Goal: Obtain resource: Obtain resource

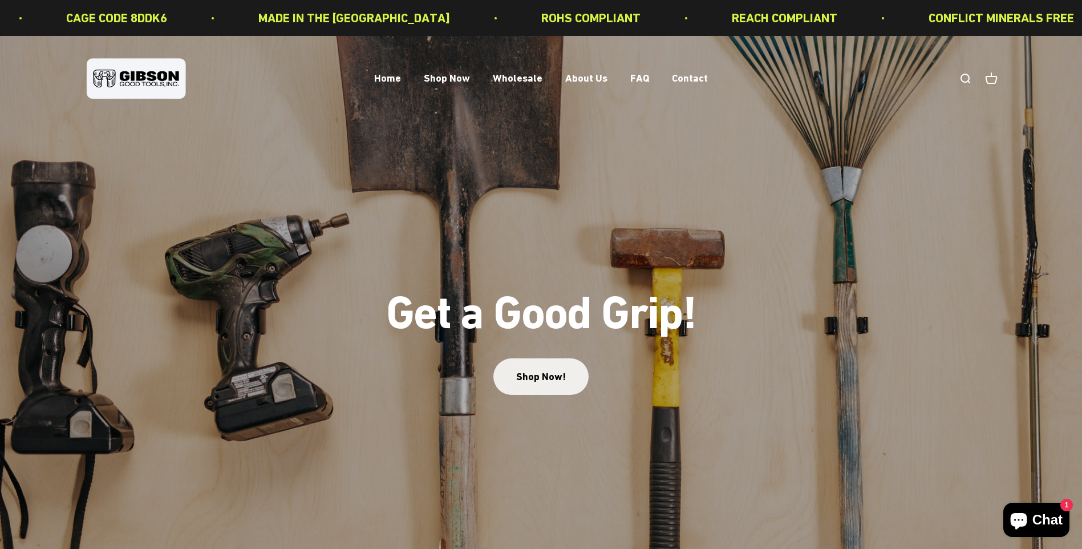
click at [530, 383] on link "Shop Now!" at bounding box center [541, 376] width 95 height 36
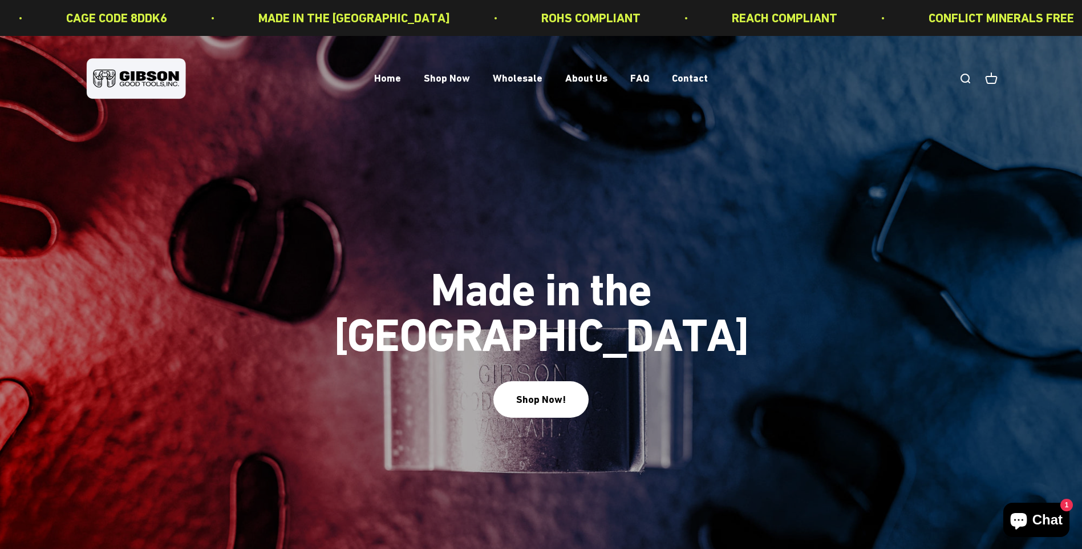
drag, startPoint x: 1090, startPoint y: 1, endPoint x: 805, endPoint y: 169, distance: 331.3
click at [805, 169] on img at bounding box center [541, 300] width 1082 height 528
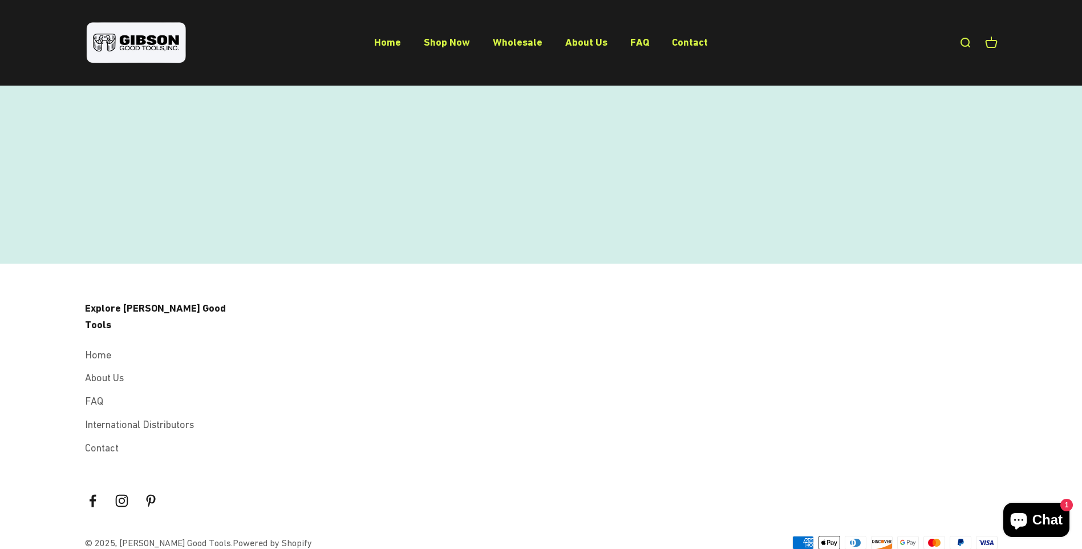
scroll to position [594, 0]
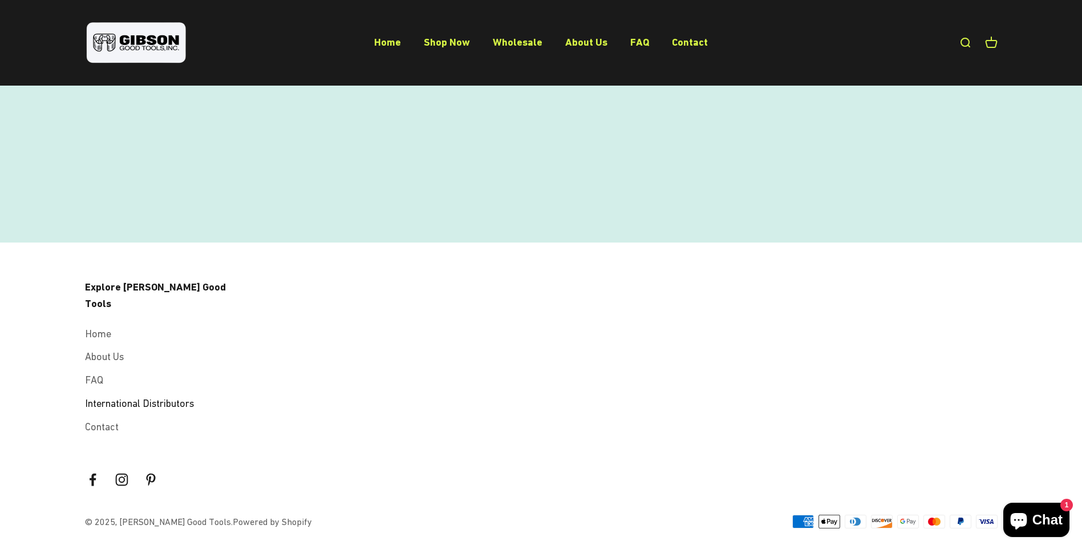
click at [146, 395] on link "International Distributors" at bounding box center [139, 403] width 109 height 17
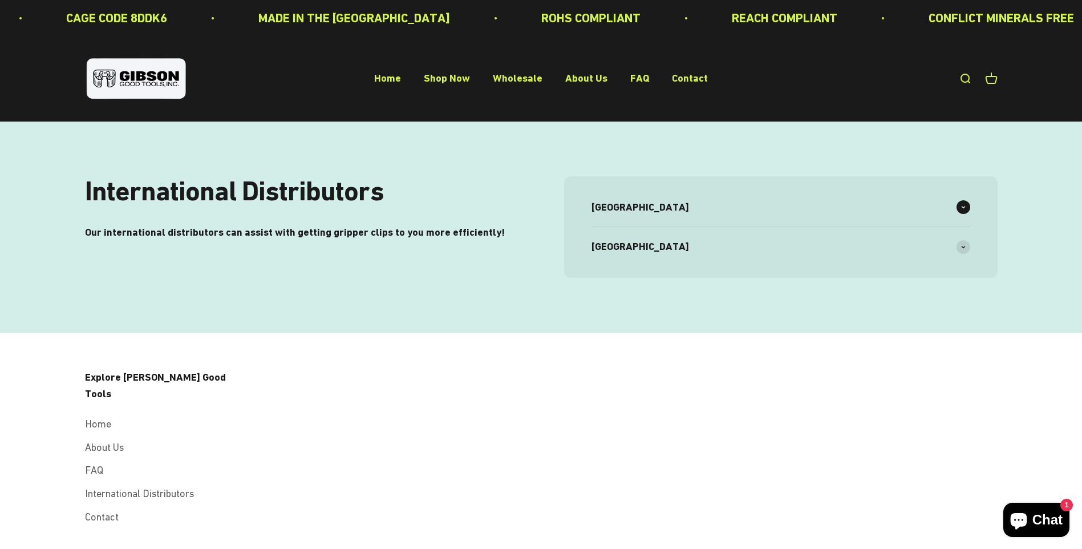
click at [967, 204] on span at bounding box center [964, 207] width 14 height 14
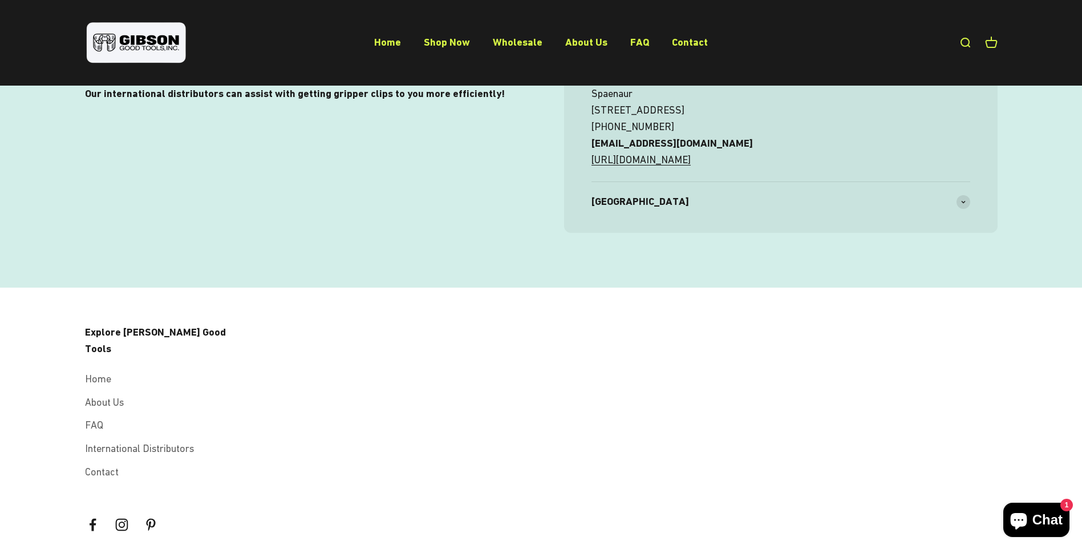
scroll to position [184, 0]
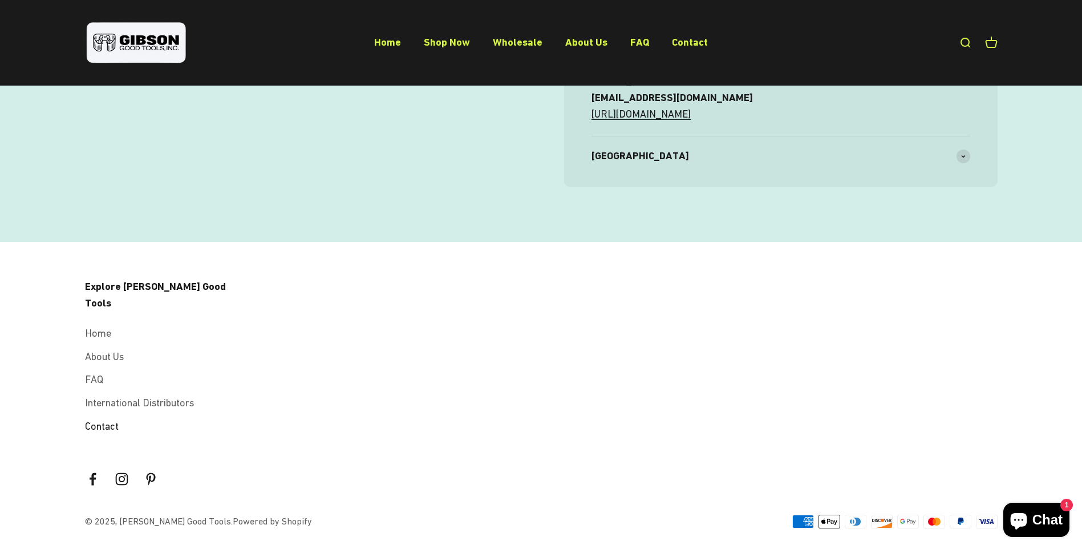
click at [99, 418] on link "Contact" at bounding box center [102, 426] width 34 height 17
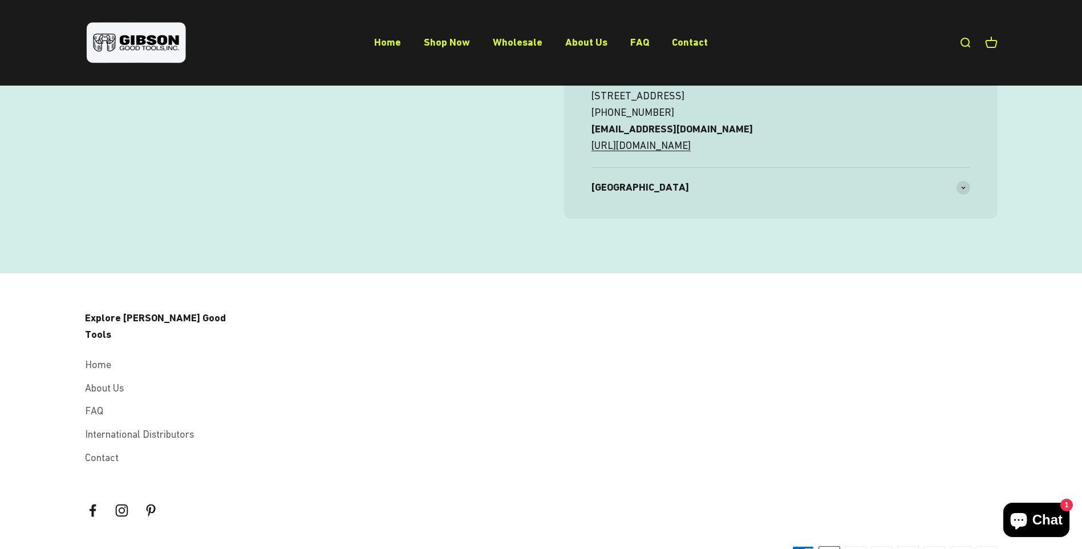
scroll to position [163, 0]
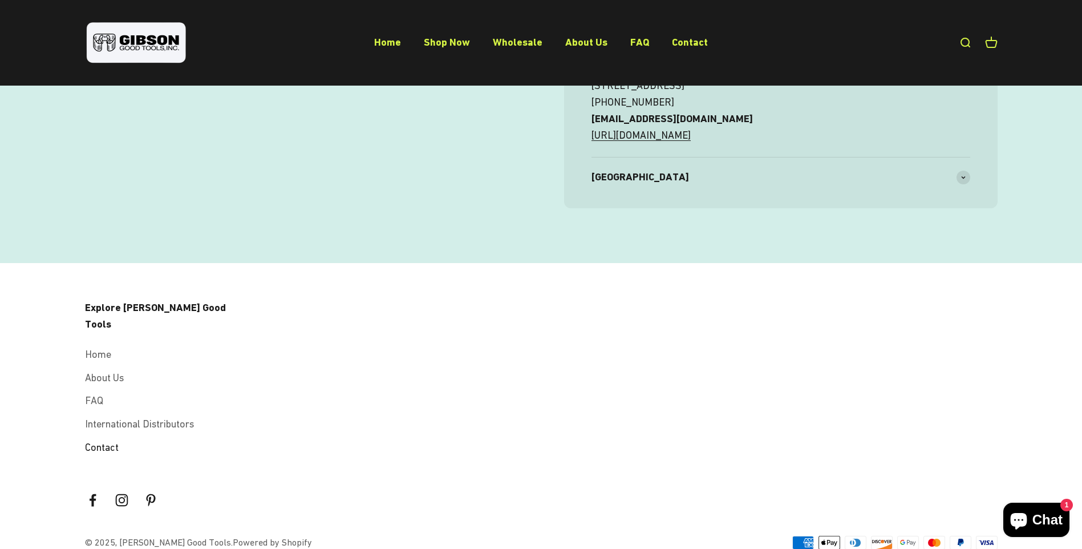
click at [108, 439] on link "Contact" at bounding box center [102, 447] width 34 height 17
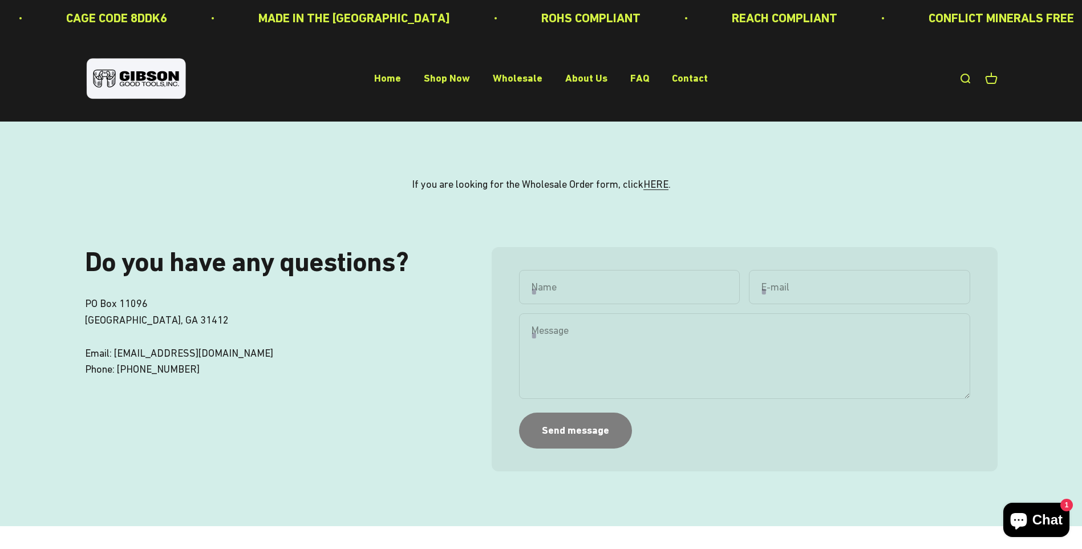
drag, startPoint x: 937, startPoint y: 232, endPoint x: 952, endPoint y: 486, distance: 254.9
click at [952, 486] on div "Do you have any questions? PO Box 11096 Savannah, GA 31412 Email: sales@gibsong…" at bounding box center [541, 386] width 1082 height 278
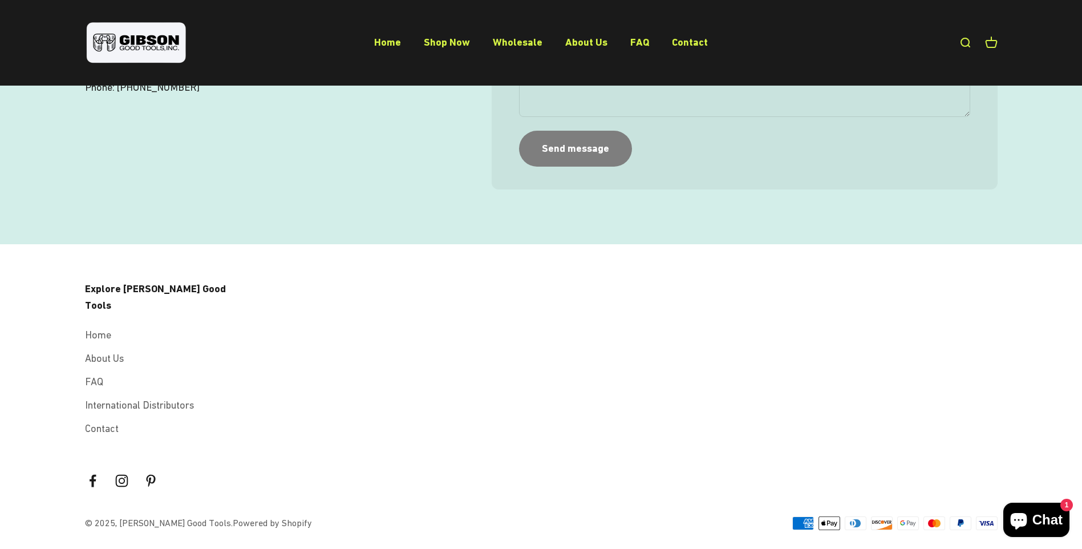
scroll to position [284, 0]
drag, startPoint x: 314, startPoint y: 414, endPoint x: 644, endPoint y: 372, distance: 332.4
click at [644, 372] on div "Explore Gibson Good Tools Home About Us FAQ International Distributors Contact" at bounding box center [541, 357] width 913 height 156
click at [685, 38] on link "Contact" at bounding box center [690, 42] width 36 height 12
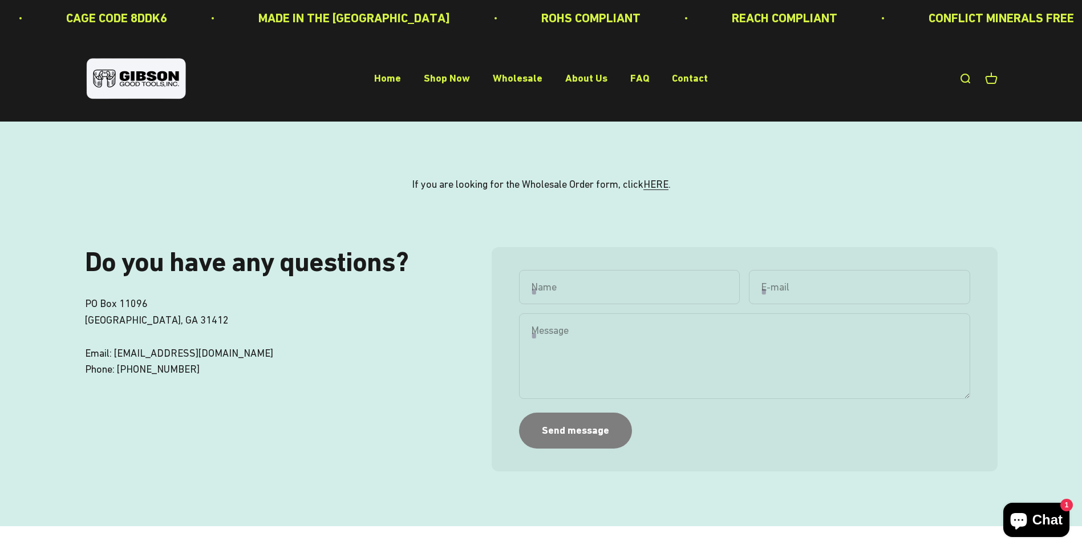
drag, startPoint x: 123, startPoint y: 86, endPoint x: 98, endPoint y: 156, distance: 74.2
click at [98, 156] on div "If you are looking for the Wholesale Order form, click HERE ." at bounding box center [541, 185] width 1082 height 126
click at [662, 189] on link "HERE" at bounding box center [656, 184] width 25 height 12
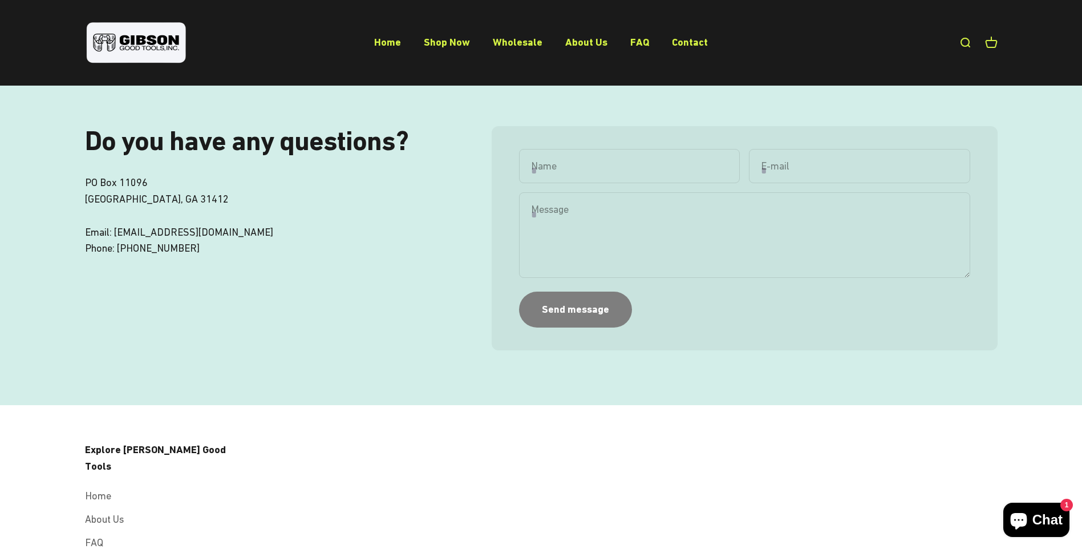
scroll to position [115, 0]
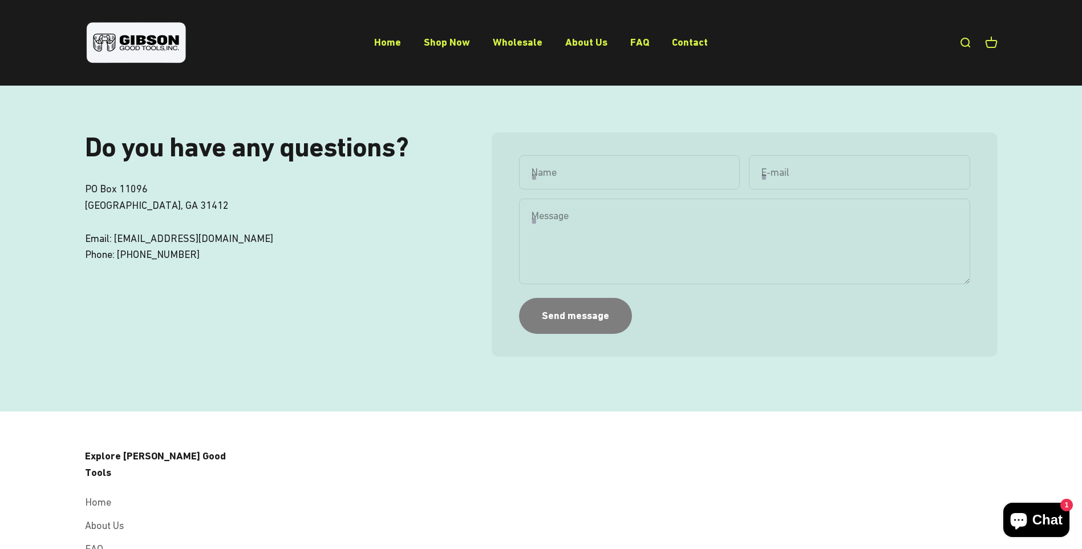
click at [1041, 522] on span "Chat" at bounding box center [1048, 519] width 30 height 17
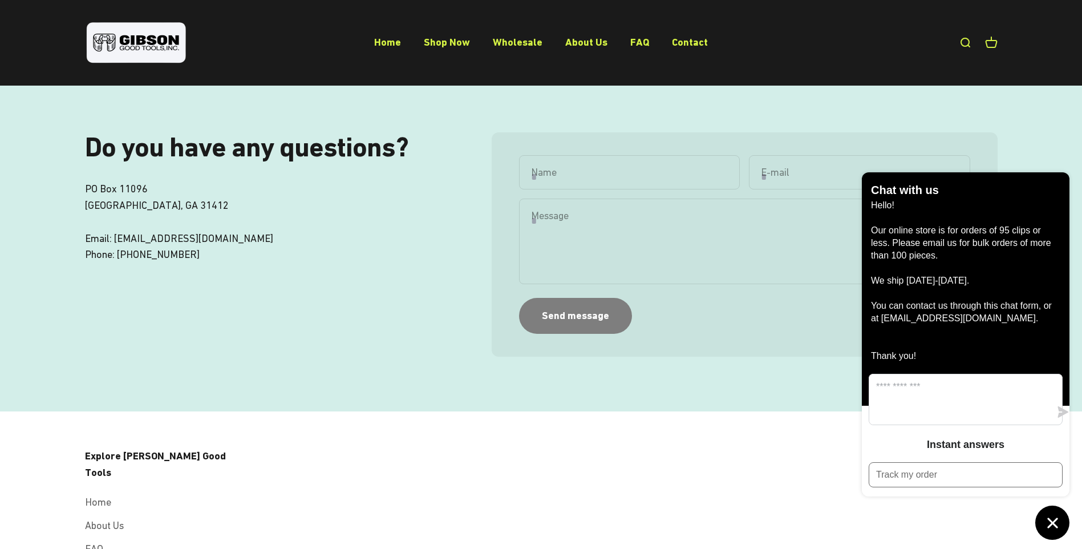
drag, startPoint x: 197, startPoint y: 0, endPoint x: 260, endPoint y: 113, distance: 129.5
click at [260, 113] on div "If you are looking for the Wholesale Order form, click HERE ." at bounding box center [541, 70] width 1082 height 126
click at [463, 120] on div "If you are looking for the Wholesale Order form, click HERE ." at bounding box center [541, 70] width 1082 height 126
